Goal: Task Accomplishment & Management: Manage account settings

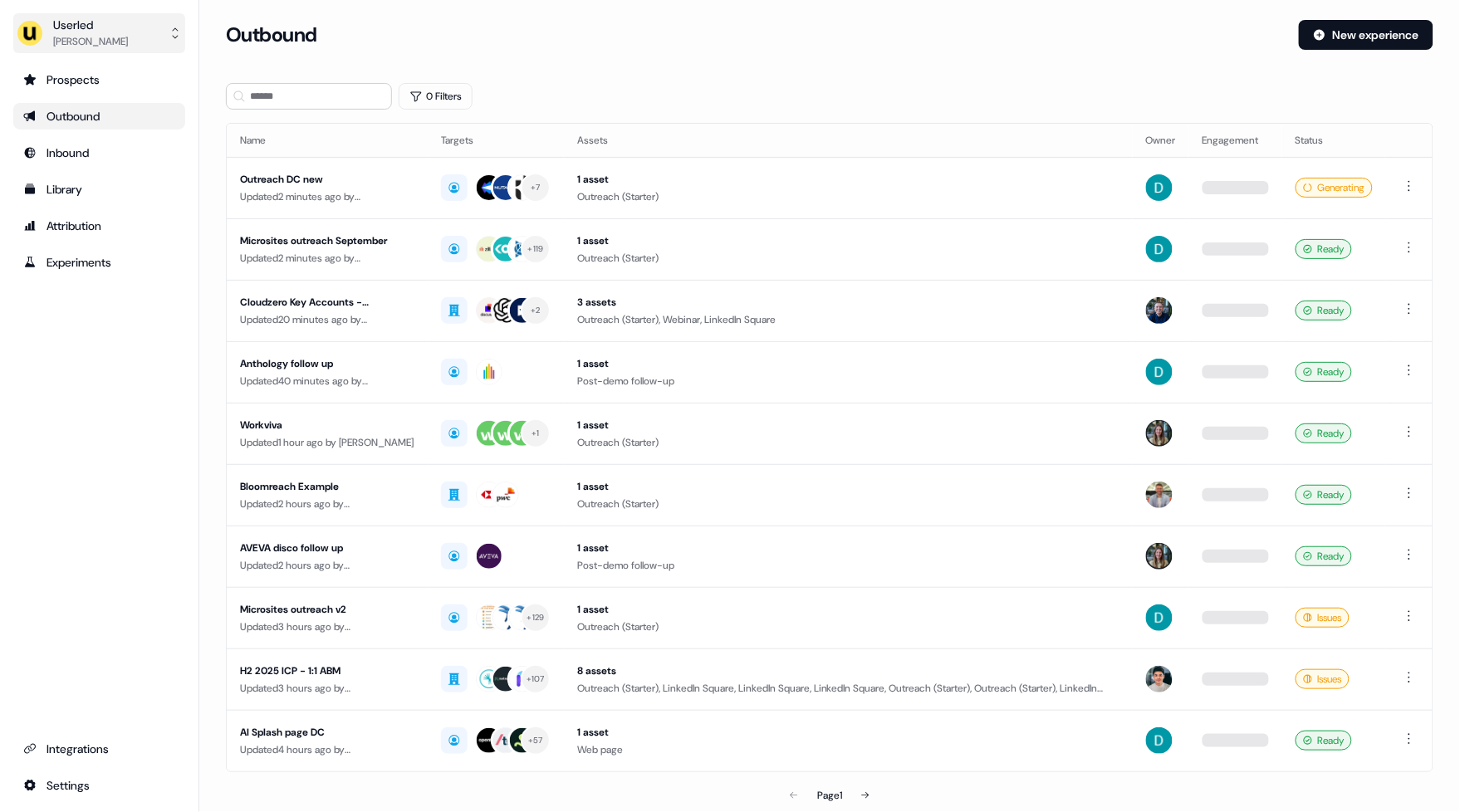
click at [103, 39] on div "Marcus Cousins" at bounding box center [90, 41] width 75 height 16
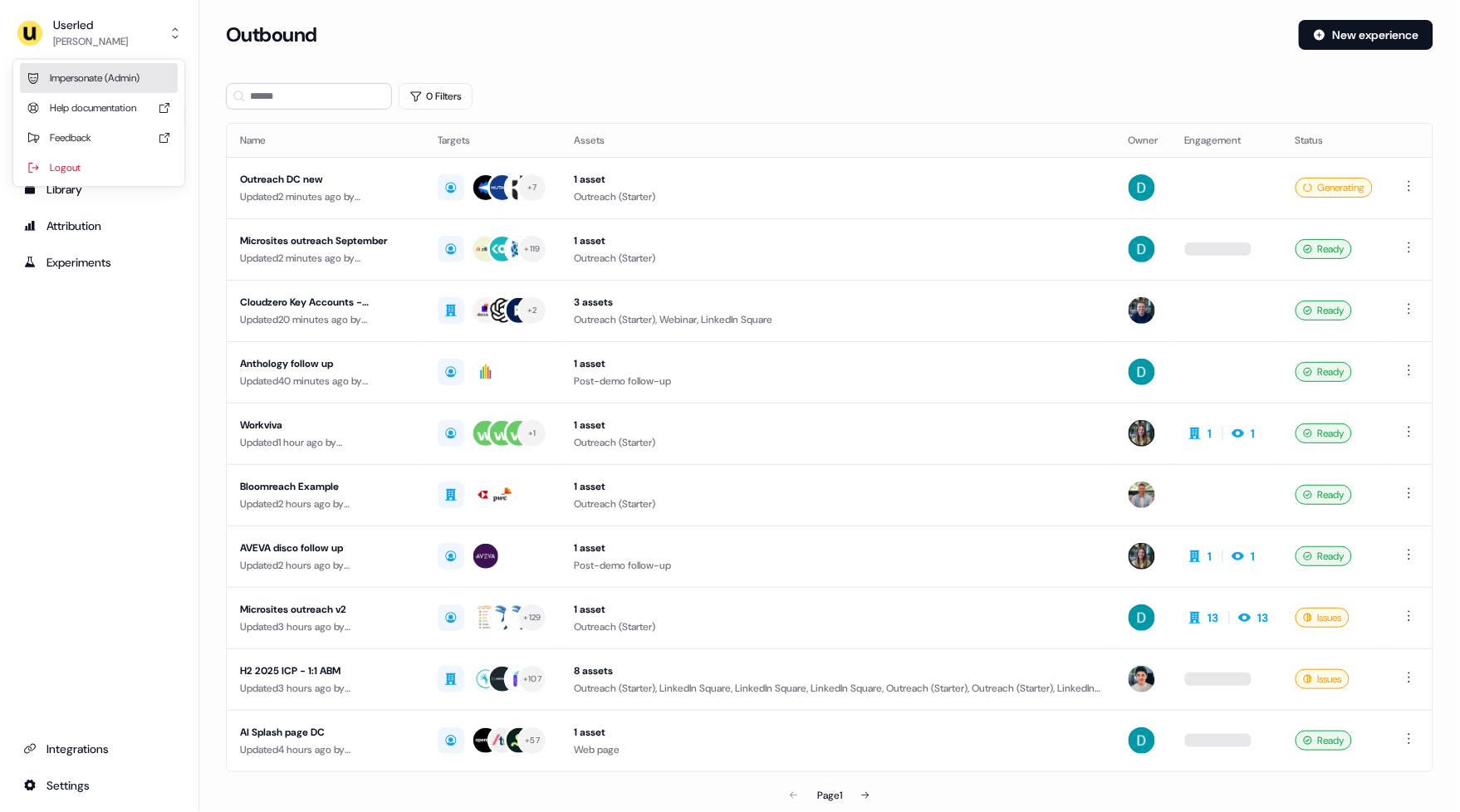
click at [107, 75] on div "Impersonate (Admin)" at bounding box center [99, 77] width 158 height 30
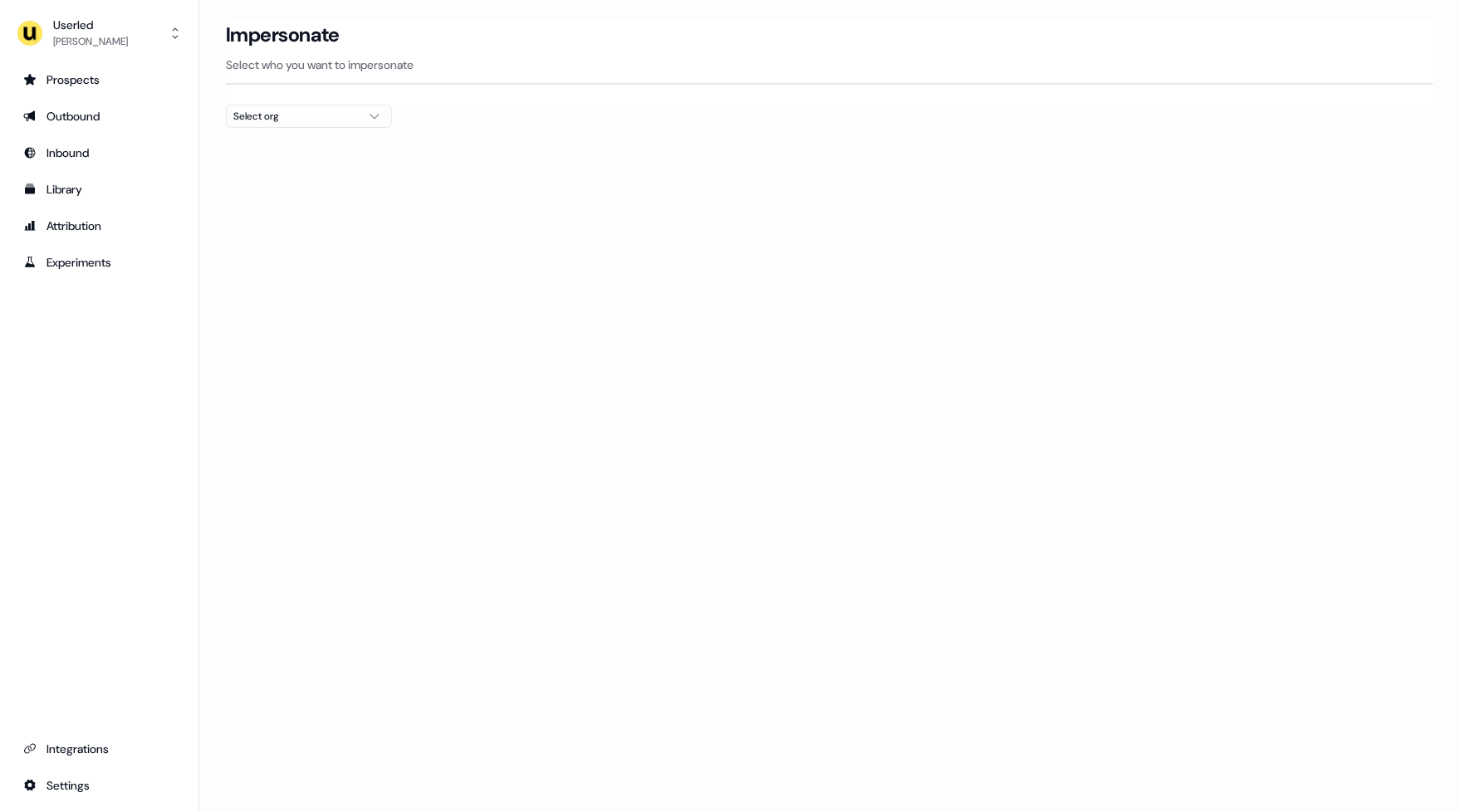
click at [259, 108] on div "Select org" at bounding box center [295, 115] width 125 height 16
click at [276, 286] on div "Kpler" at bounding box center [310, 283] width 165 height 26
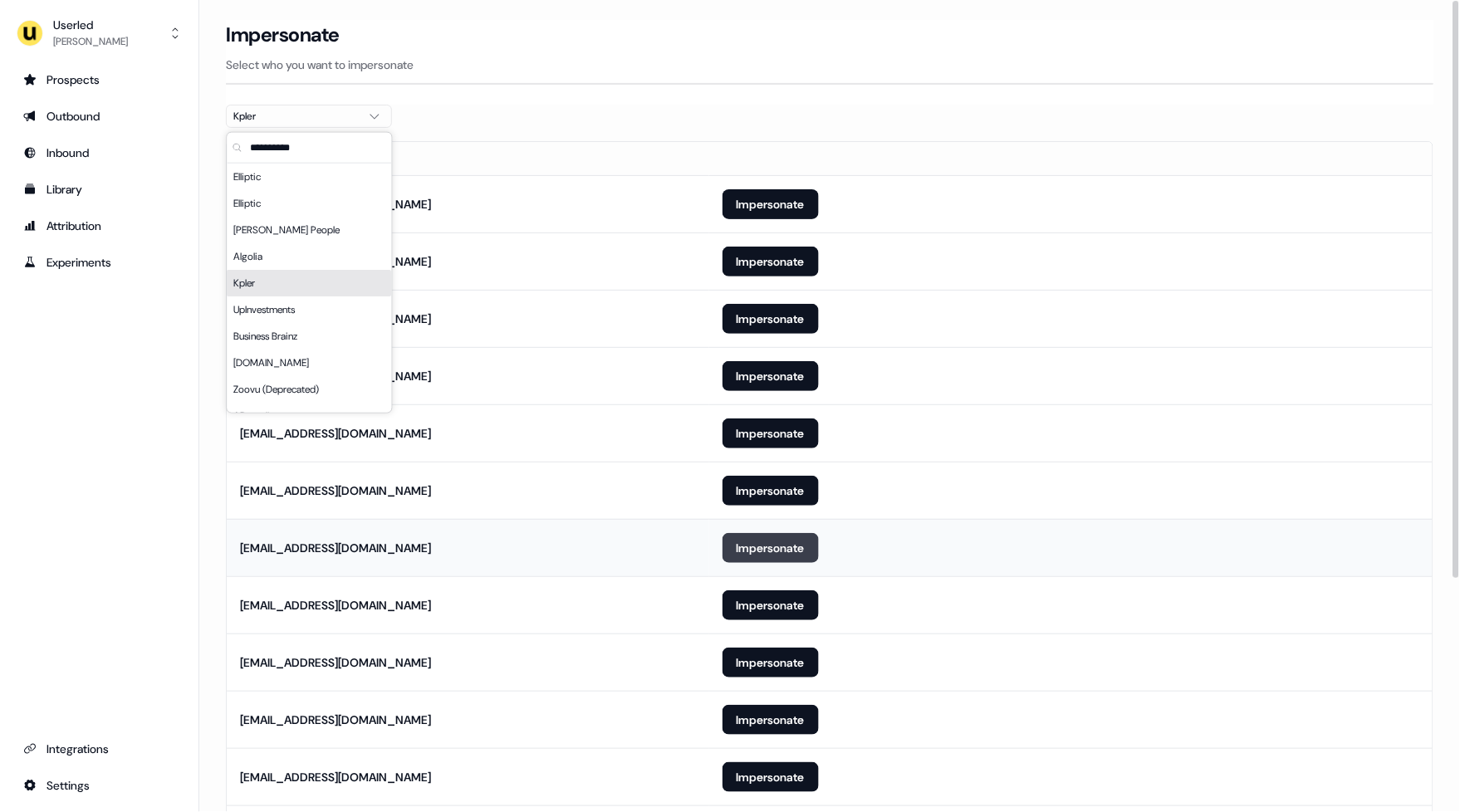
click at [758, 543] on button "Impersonate" at bounding box center [770, 548] width 96 height 30
